Goal: Navigation & Orientation: Go to known website

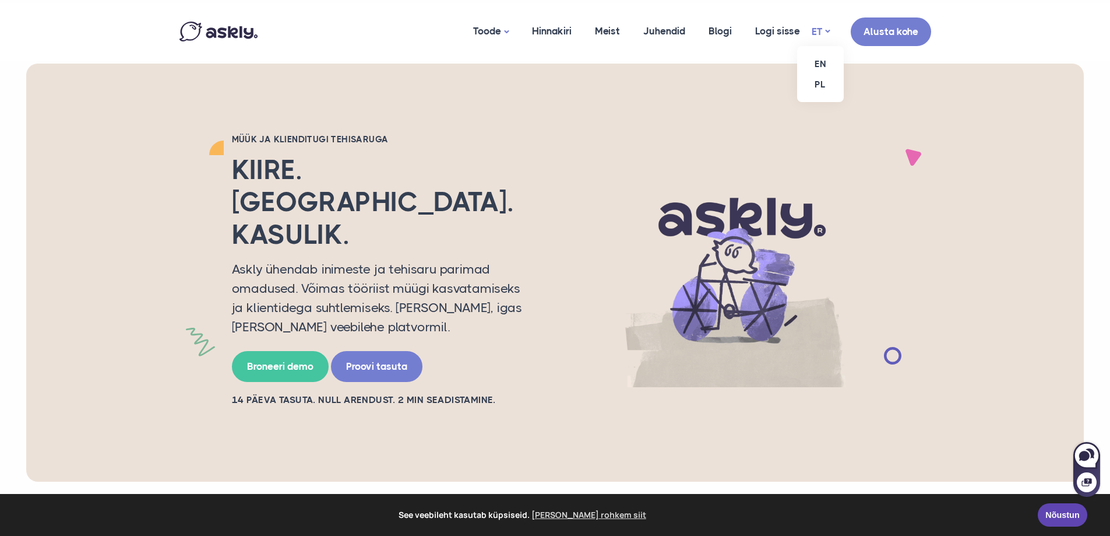
click at [823, 32] on link "ET" at bounding box center [821, 31] width 18 height 17
click at [821, 65] on link "EN" at bounding box center [820, 64] width 47 height 20
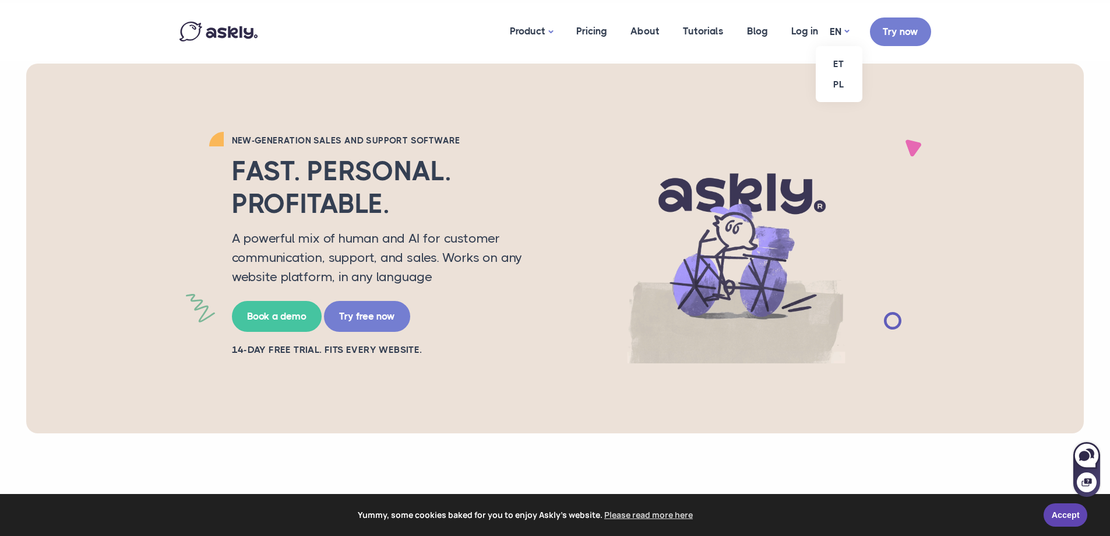
click at [816, 46] on ul "ET PL" at bounding box center [839, 74] width 47 height 56
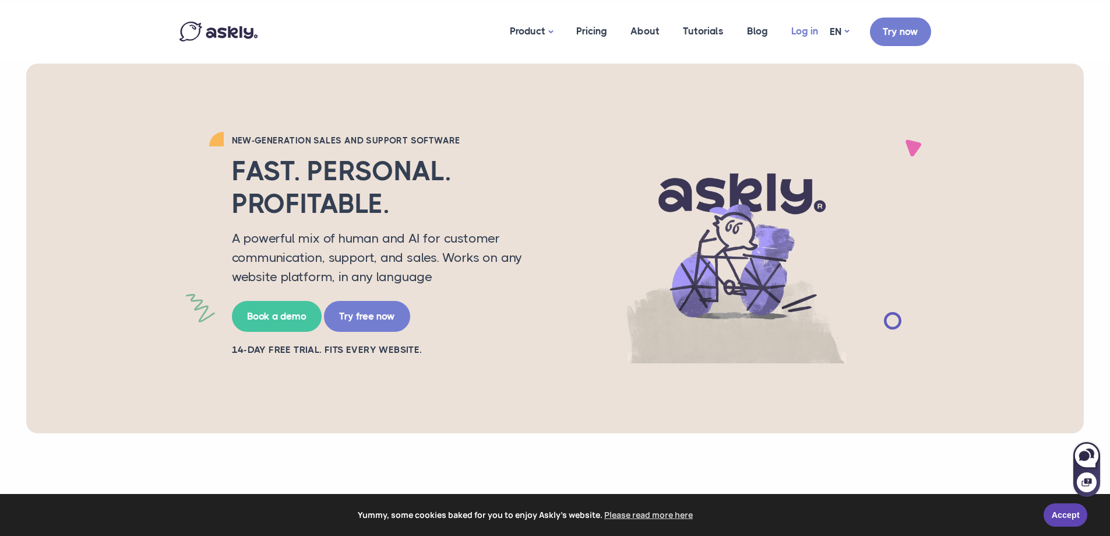
click at [806, 32] on link "Log in" at bounding box center [805, 31] width 50 height 57
